Goal: Information Seeking & Learning: Check status

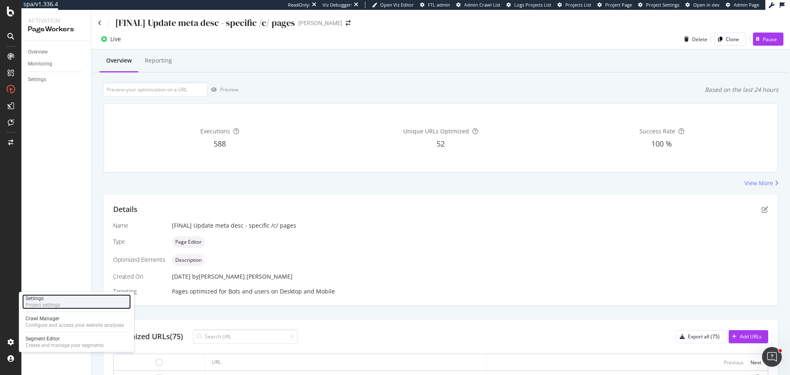
click at [41, 301] on div "Settings" at bounding box center [43, 298] width 35 height 7
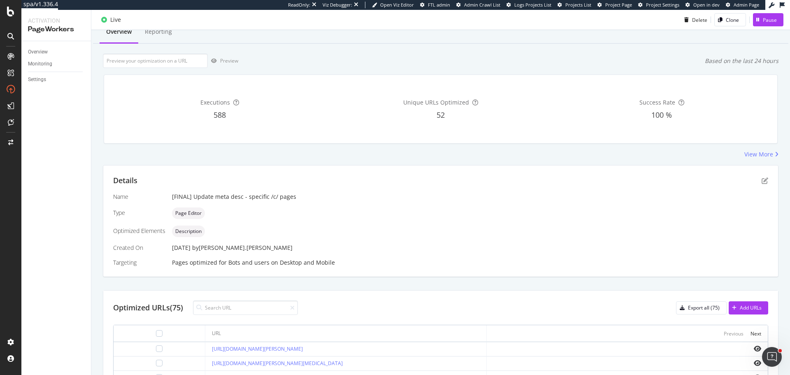
scroll to position [41, 0]
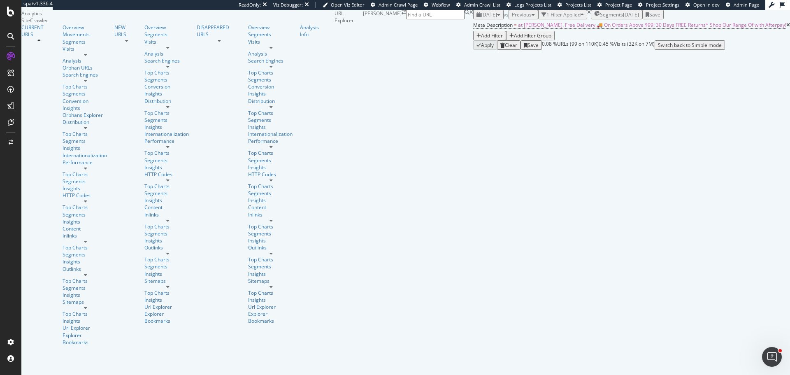
scroll to position [123, 0]
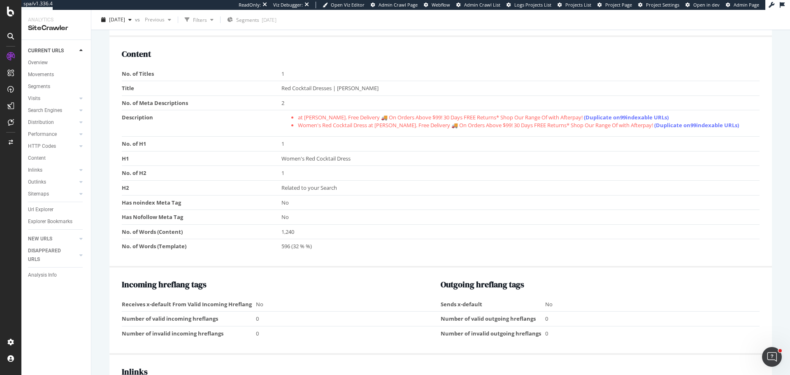
scroll to position [535, 0]
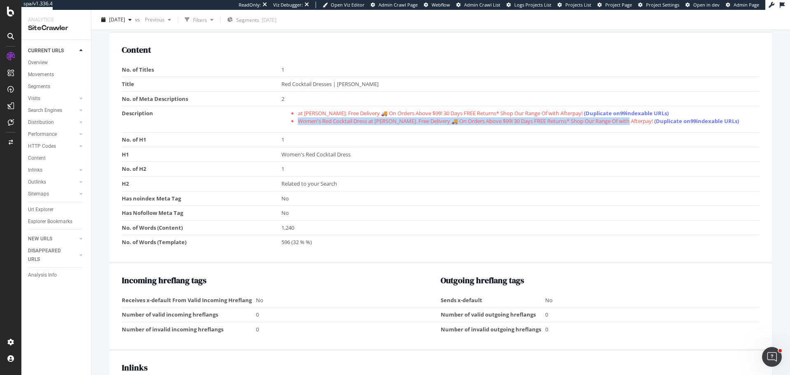
drag, startPoint x: 295, startPoint y: 122, endPoint x: 630, endPoint y: 120, distance: 335.2
click at [630, 120] on ul "at Myer. Free Delivery 🚚 On Orders Above $99! 30 Days FREE Returns* Shop Our Ra…" at bounding box center [518, 116] width 474 height 15
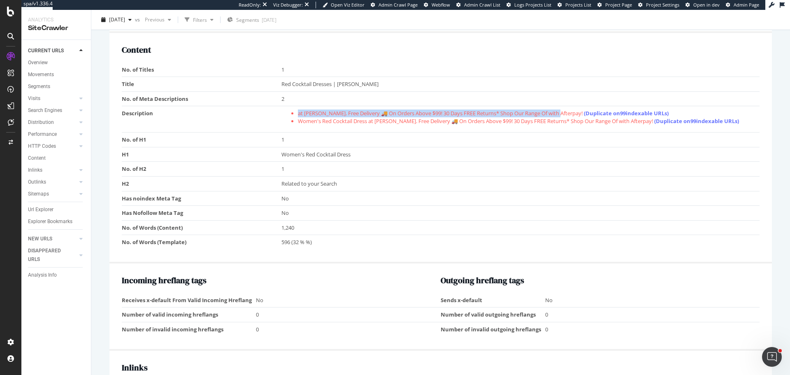
drag, startPoint x: 296, startPoint y: 113, endPoint x: 559, endPoint y: 114, distance: 263.2
click at [559, 114] on li "at Myer. Free Delivery 🚚 On Orders Above $99! 30 Days FREE Returns* Shop Our Ra…" at bounding box center [527, 113] width 458 height 8
click at [300, 118] on li "Women's Red Cocktail Dress at Myer. Free Delivery 🚚 On Orders Above $99! 30 Day…" at bounding box center [527, 121] width 458 height 8
drag, startPoint x: 297, startPoint y: 113, endPoint x: 559, endPoint y: 114, distance: 262.4
click at [559, 114] on li "at Myer. Free Delivery 🚚 On Orders Above $99! 30 Days FREE Returns* Shop Our Ra…" at bounding box center [527, 113] width 458 height 8
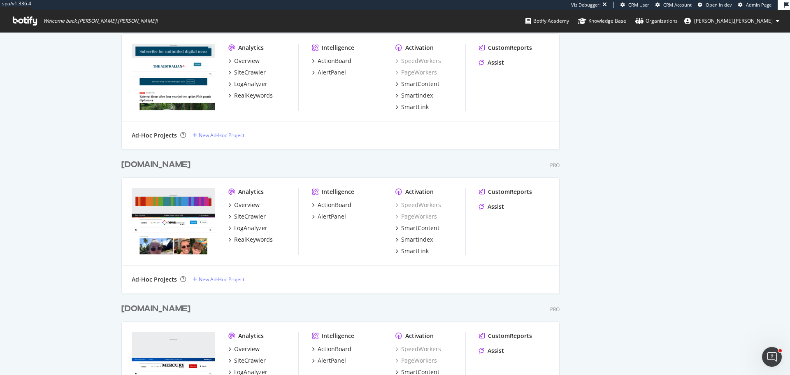
scroll to position [2407, 438]
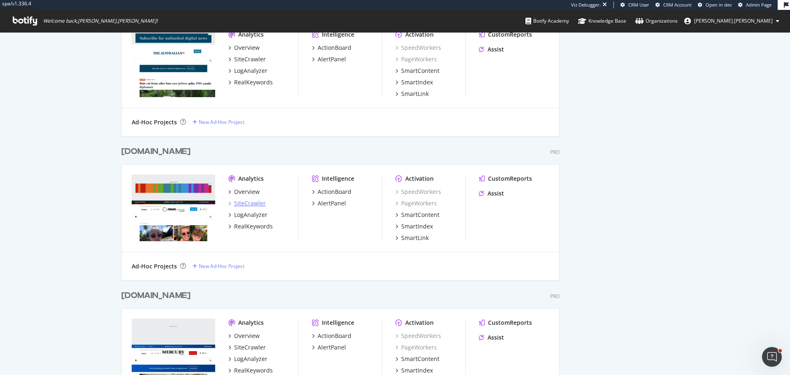
click at [244, 202] on div "SiteCrawler" at bounding box center [250, 203] width 32 height 8
